Goal: Task Accomplishment & Management: Use online tool/utility

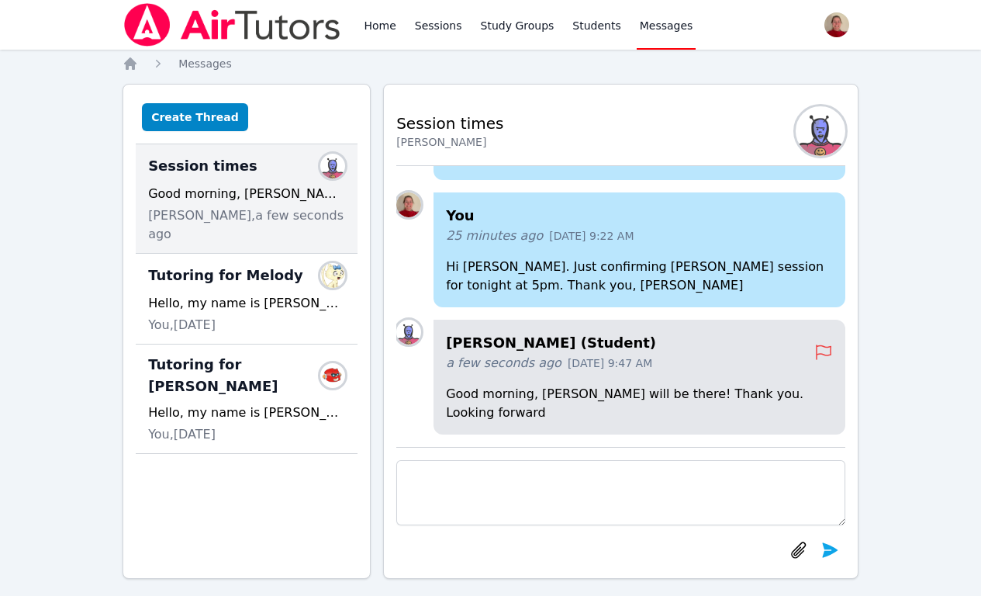
scroll to position [14, 0]
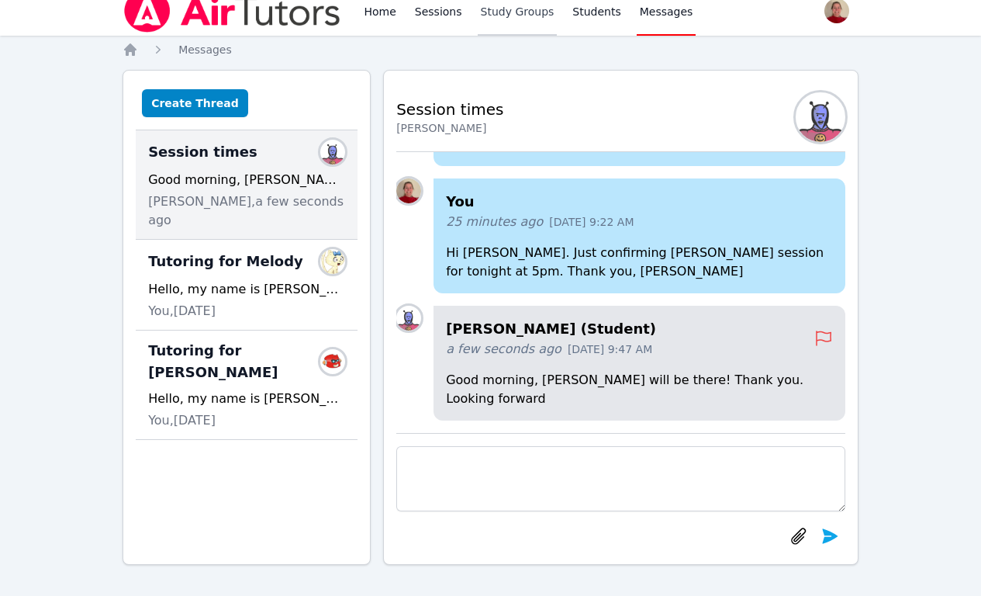
click at [523, 12] on link "Study Groups" at bounding box center [518, 11] width 80 height 50
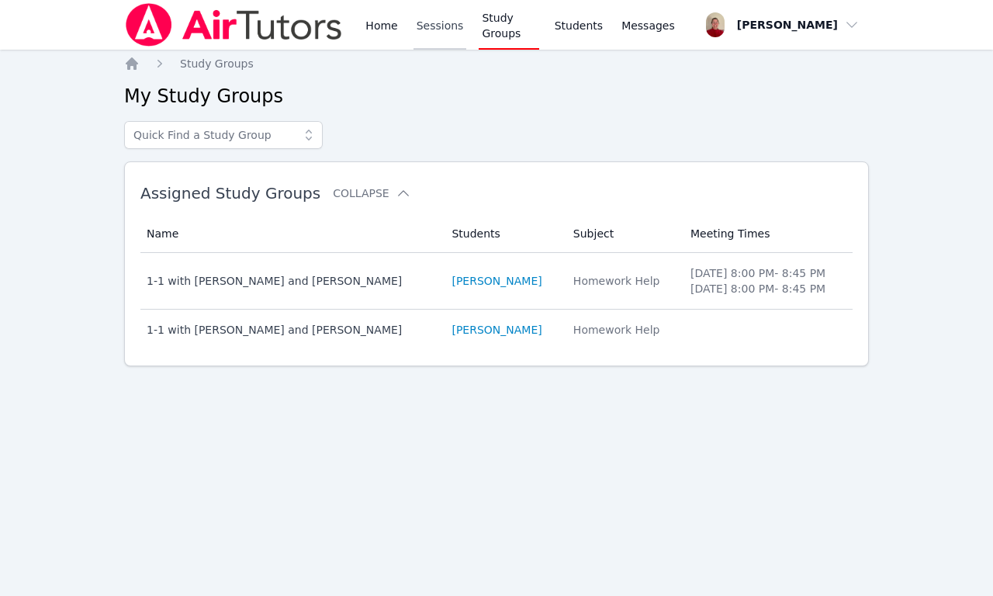
click at [442, 19] on link "Sessions" at bounding box center [440, 25] width 54 height 50
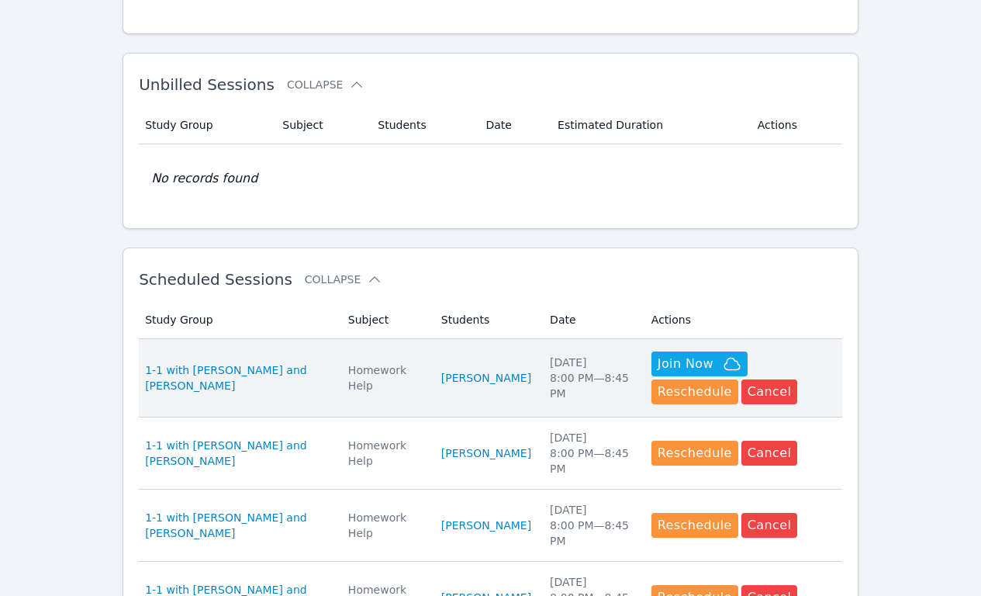
scroll to position [197, 0]
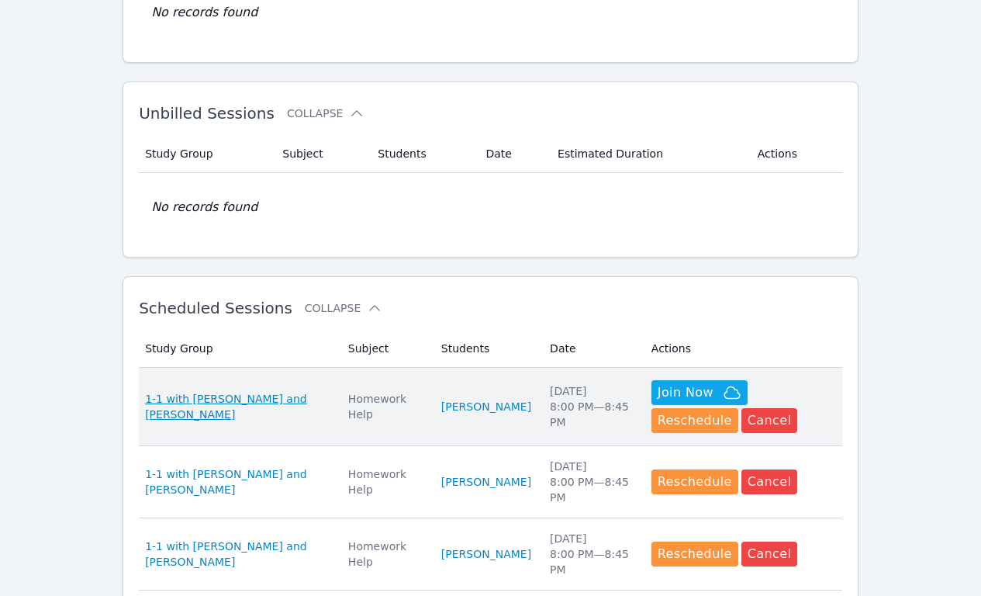
click at [247, 402] on span "1-1 with Lara Kucuk and Karen Tucci" at bounding box center [237, 406] width 185 height 31
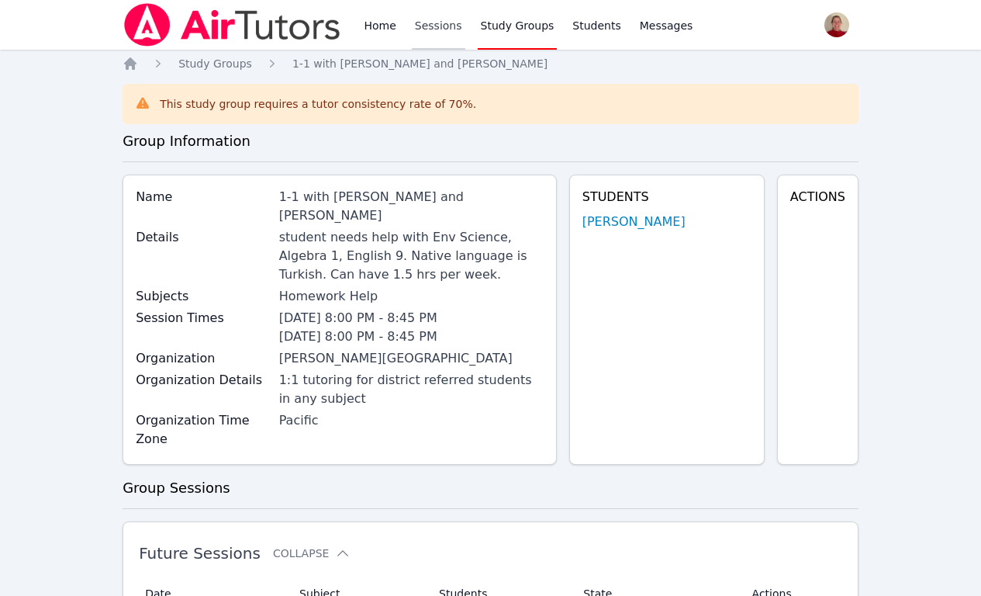
click at [444, 26] on link "Sessions" at bounding box center [439, 25] width 54 height 50
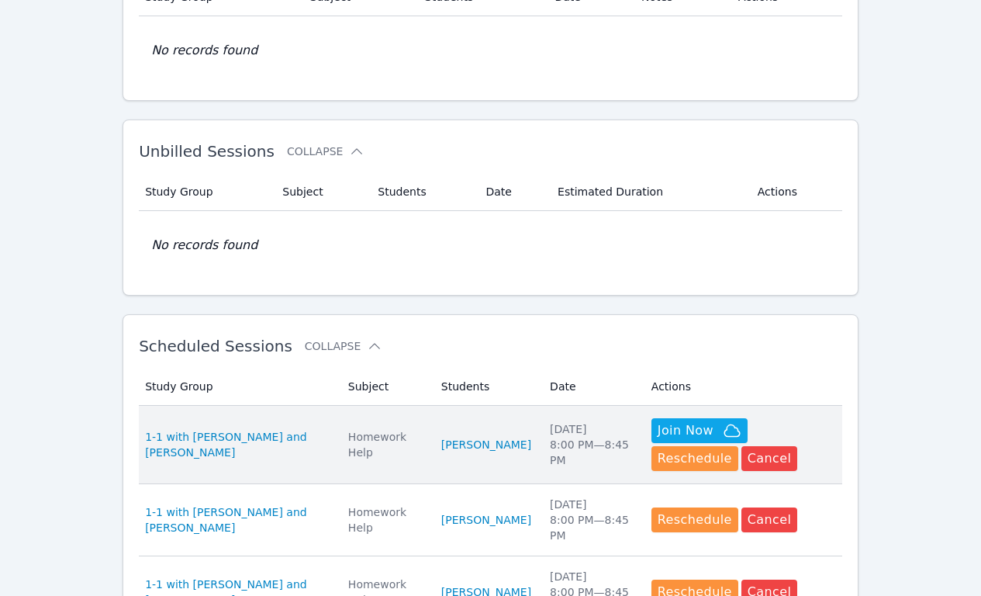
scroll to position [357, 0]
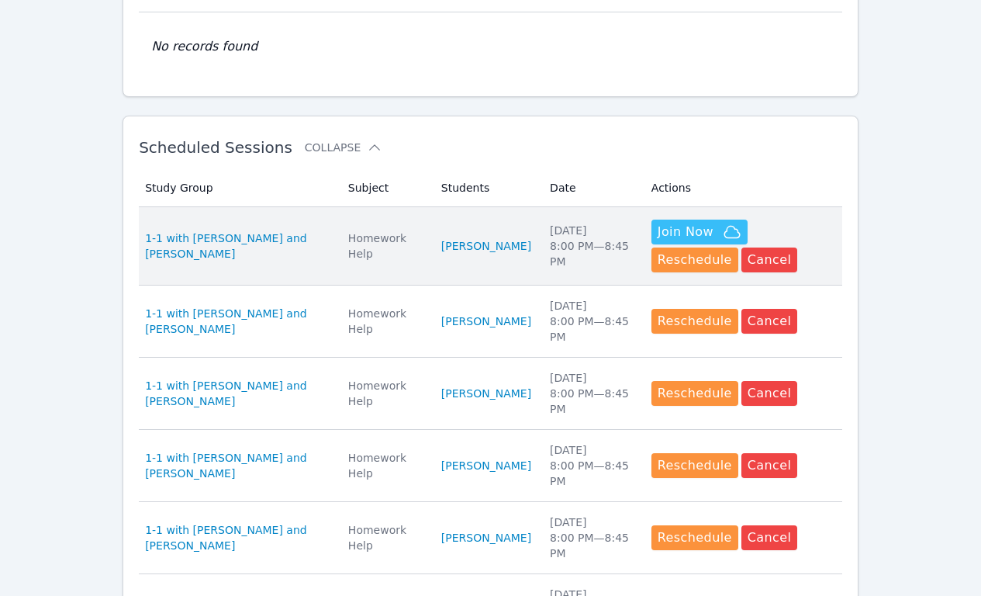
click at [658, 233] on span "Join Now" at bounding box center [686, 232] width 56 height 19
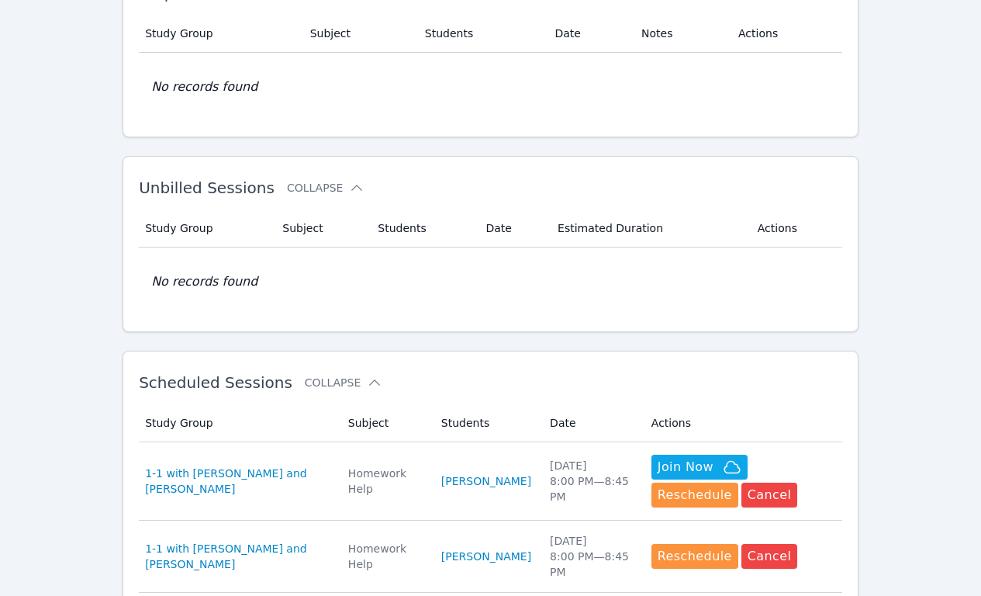
scroll to position [130, 0]
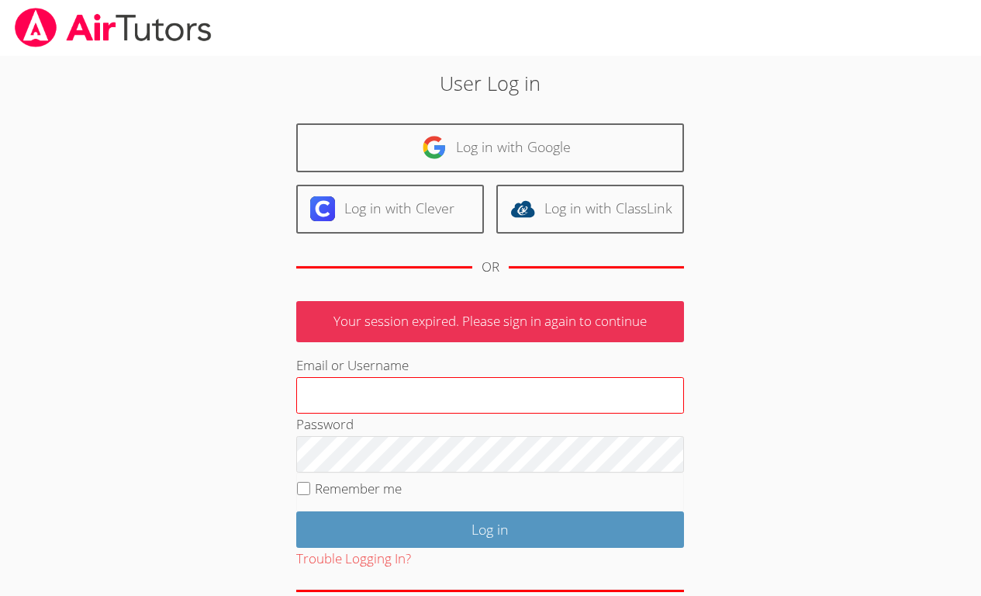
click at [338, 404] on input "Email or Username" at bounding box center [490, 395] width 388 height 37
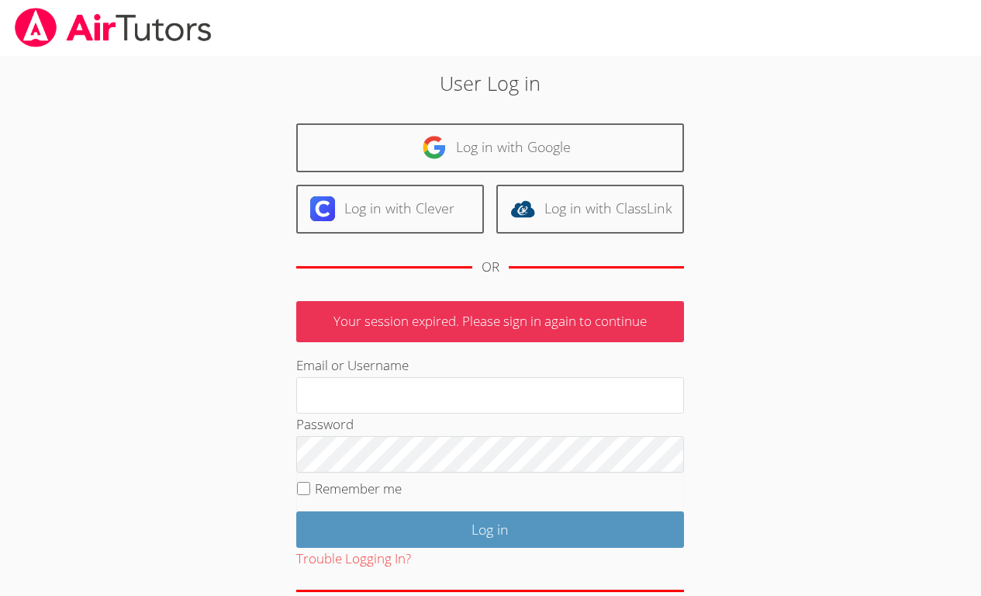
type input "[EMAIL_ADDRESS][DOMAIN_NAME]"
click at [308, 488] on input "Remember me" at bounding box center [303, 488] width 13 height 13
checkbox input "true"
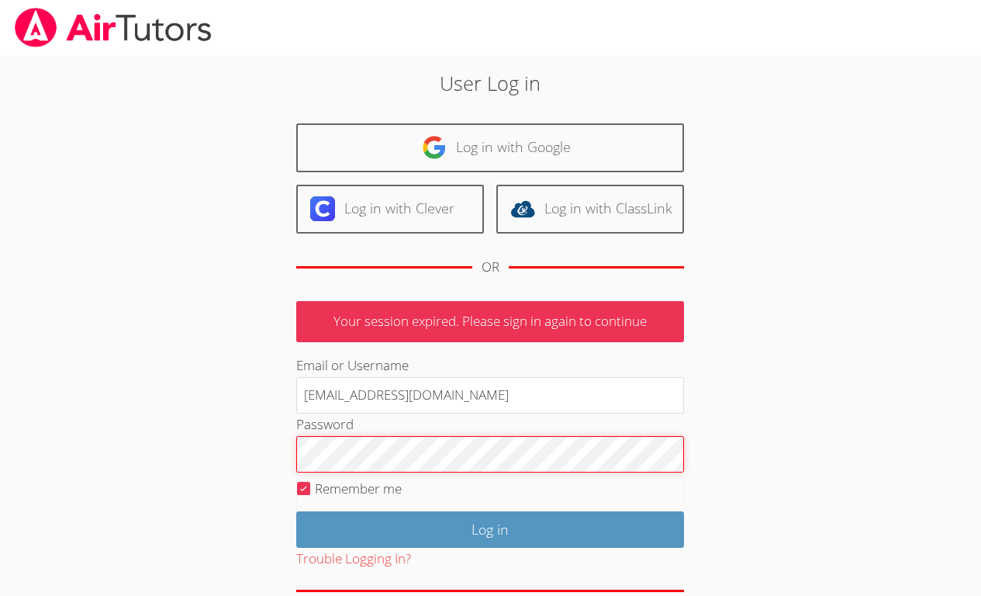
click at [296, 511] on input "Log in" at bounding box center [490, 529] width 388 height 36
